Goal: Find specific page/section: Find specific page/section

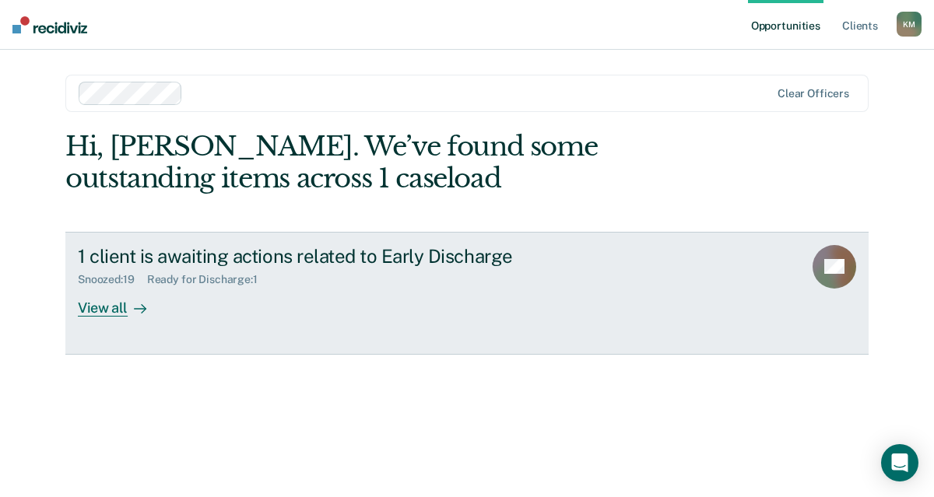
click at [105, 312] on div "View all" at bounding box center [121, 301] width 87 height 30
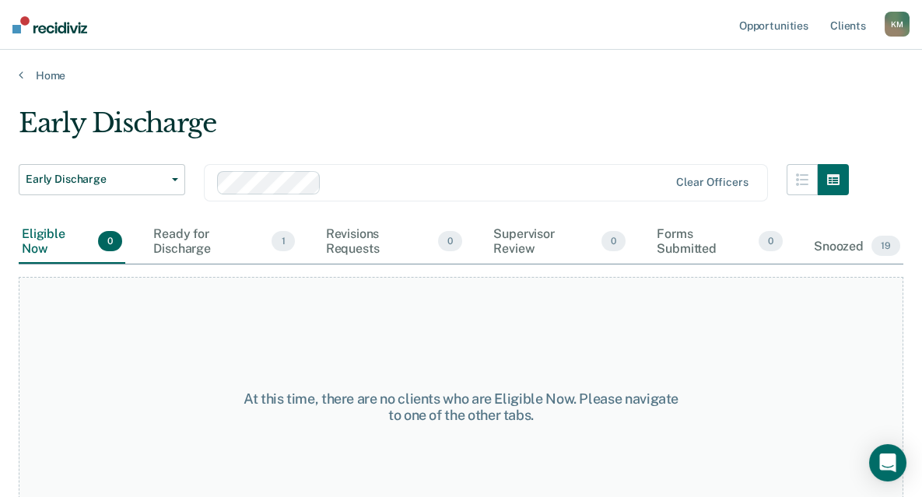
scroll to position [39, 0]
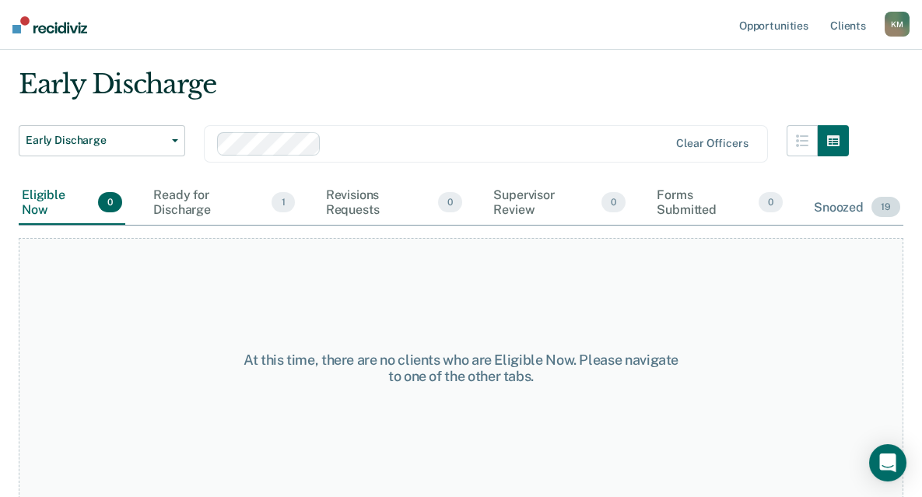
click at [829, 205] on div "Snoozed 19" at bounding box center [857, 208] width 93 height 34
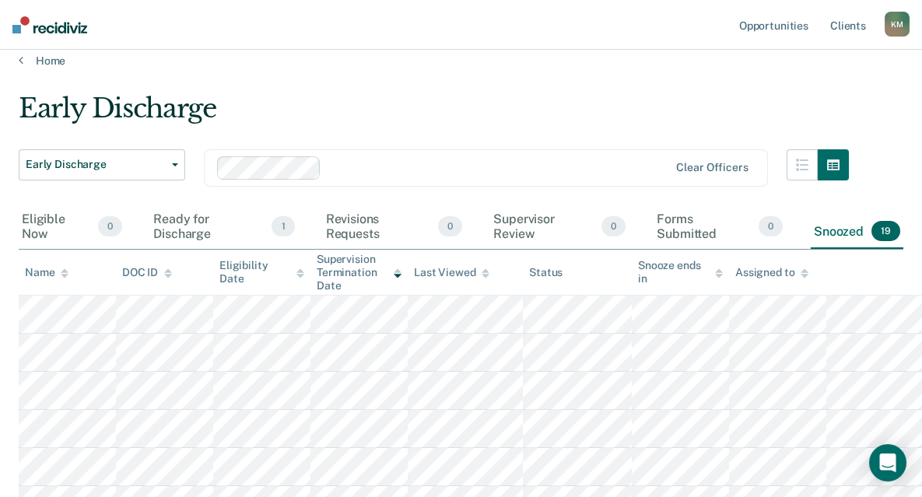
scroll to position [0, 0]
